Goal: Transaction & Acquisition: Purchase product/service

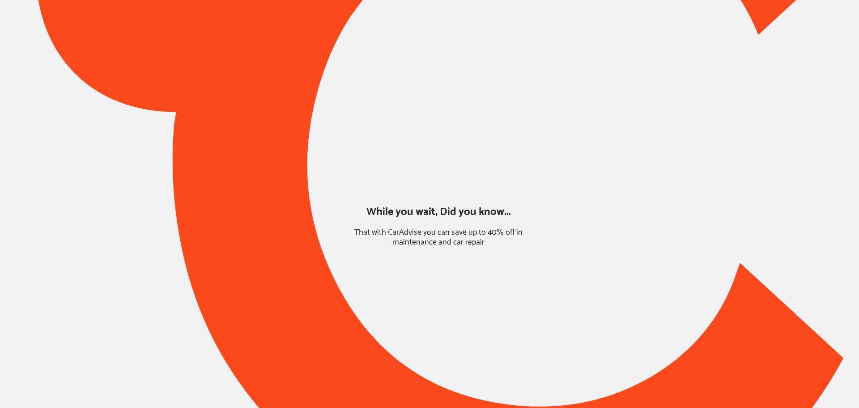
type input "**********"
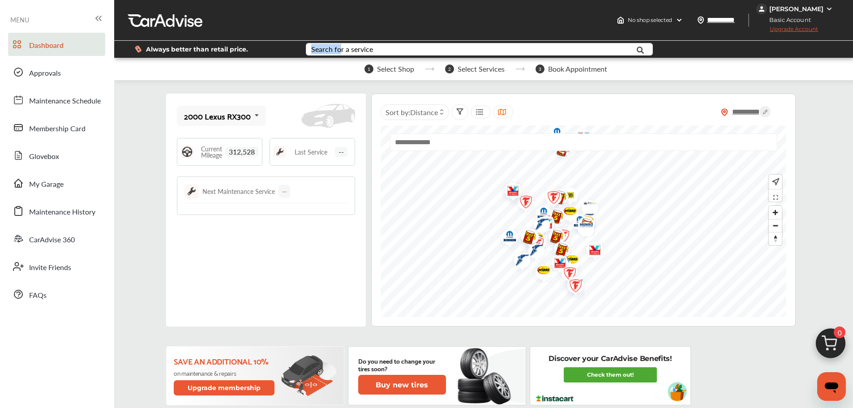
drag, startPoint x: 339, startPoint y: 52, endPoint x: 334, endPoint y: 54, distance: 5.8
click at [334, 54] on div "Search for a service Search for... All Common Services Maintenance Schedules" at bounding box center [479, 49] width 347 height 13
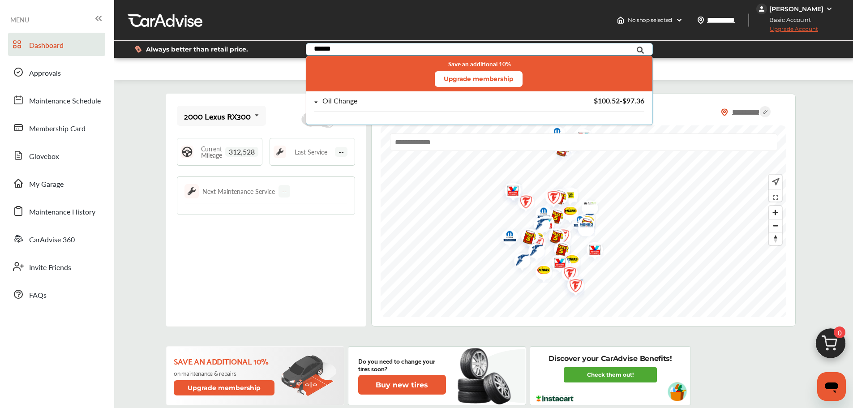
type input "******"
click at [401, 109] on div "Oil Change $100.52 - $97.36" at bounding box center [478, 104] width 329 height 15
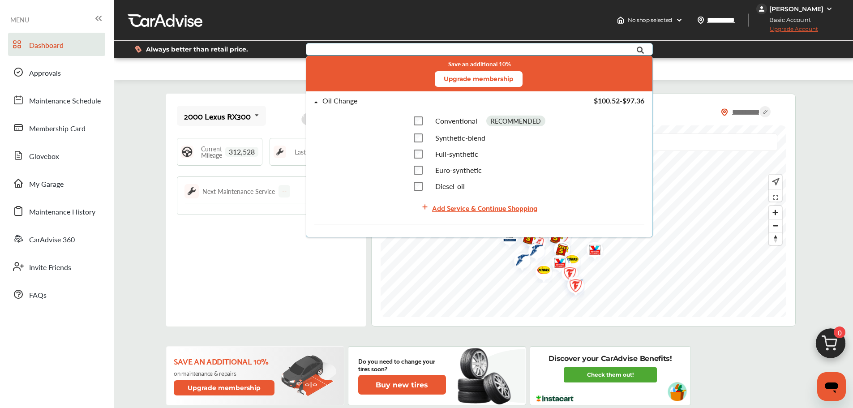
click at [465, 209] on div "Add Service & Continue Shopping" at bounding box center [484, 207] width 105 height 12
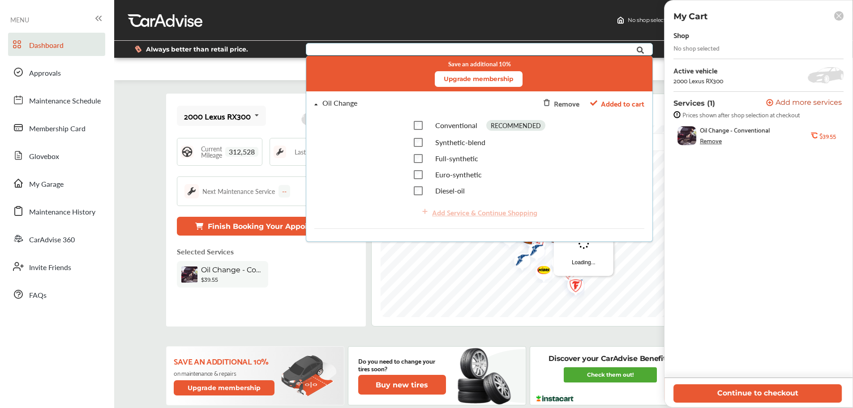
click at [790, 399] on button "Continue to checkout" at bounding box center [757, 393] width 168 height 18
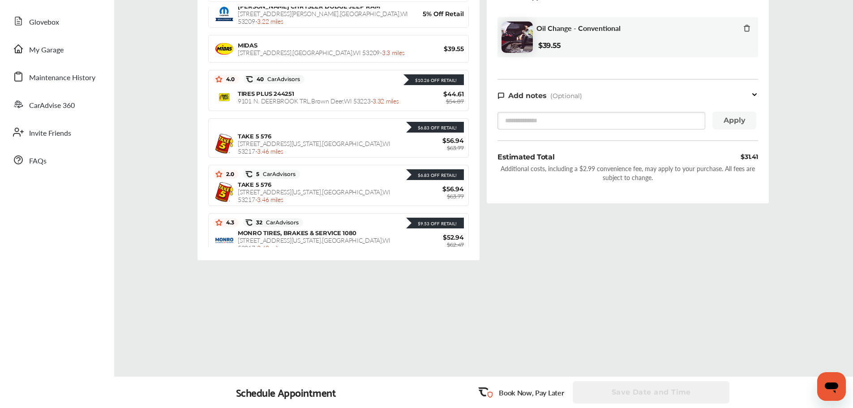
scroll to position [268, 0]
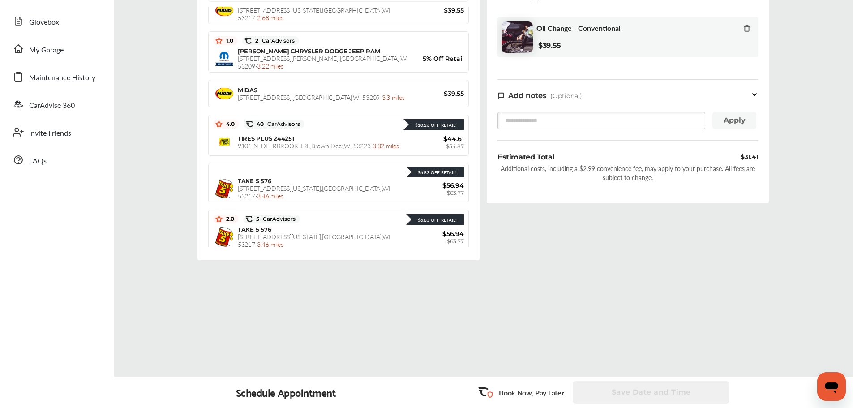
click at [267, 141] on span "[STREET_ADDRESS] - 3.32 miles" at bounding box center [318, 145] width 161 height 9
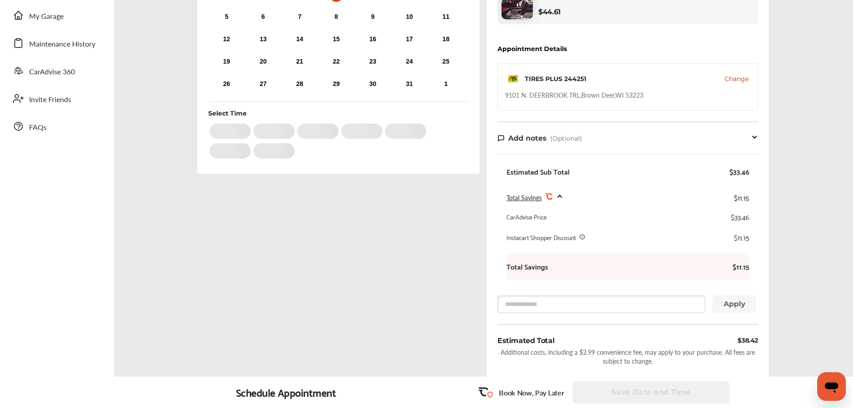
scroll to position [66, 0]
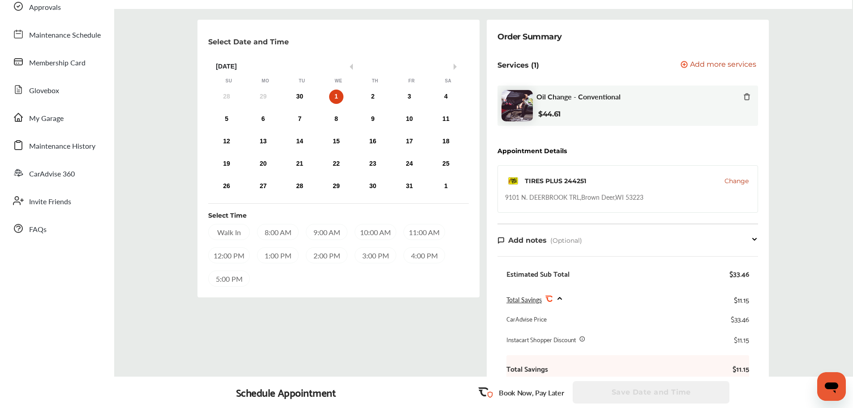
click at [307, 91] on div "28 29 30 1 2 3 4" at bounding box center [336, 97] width 256 height 18
click at [303, 94] on div "30" at bounding box center [299, 97] width 14 height 14
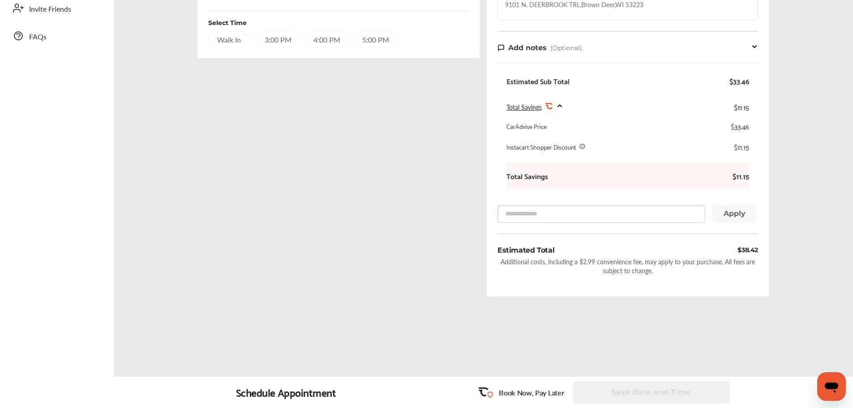
scroll to position [259, 0]
click at [759, 272] on div "Order Summary Services (1) Add a service Add more services Oil Change - Convent…" at bounding box center [628, 61] width 282 height 469
